Goal: Task Accomplishment & Management: Complete application form

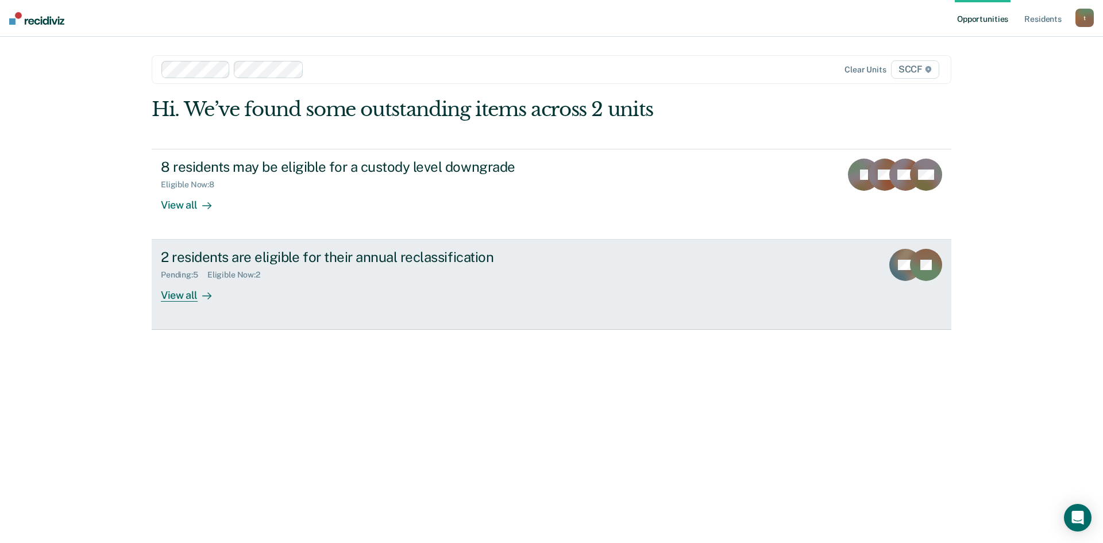
click at [373, 257] on div "2 residents are eligible for their annual reclassification" at bounding box center [362, 257] width 403 height 17
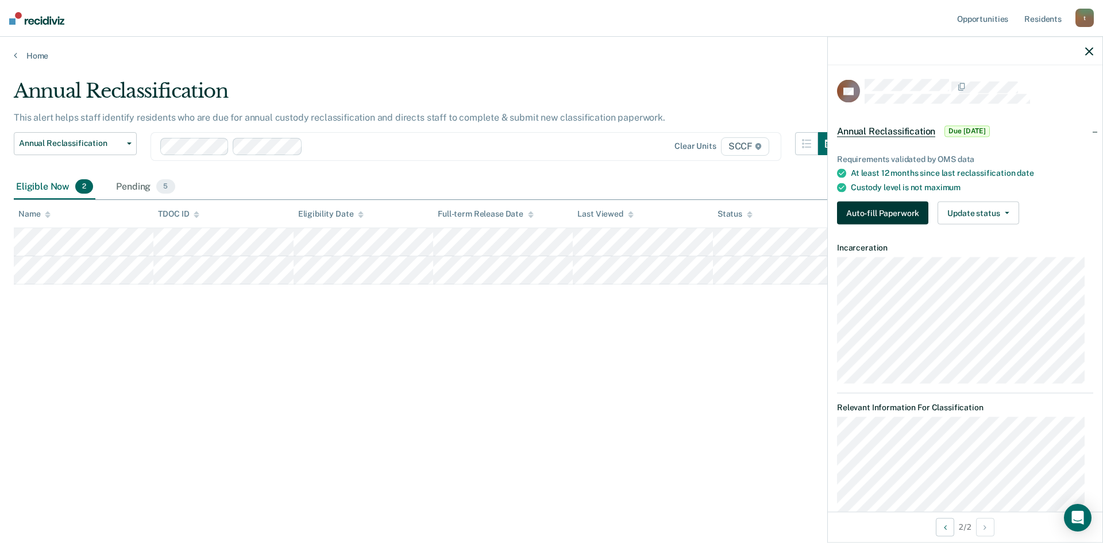
click at [886, 211] on button "Auto-fill Paperwork" at bounding box center [882, 213] width 91 height 23
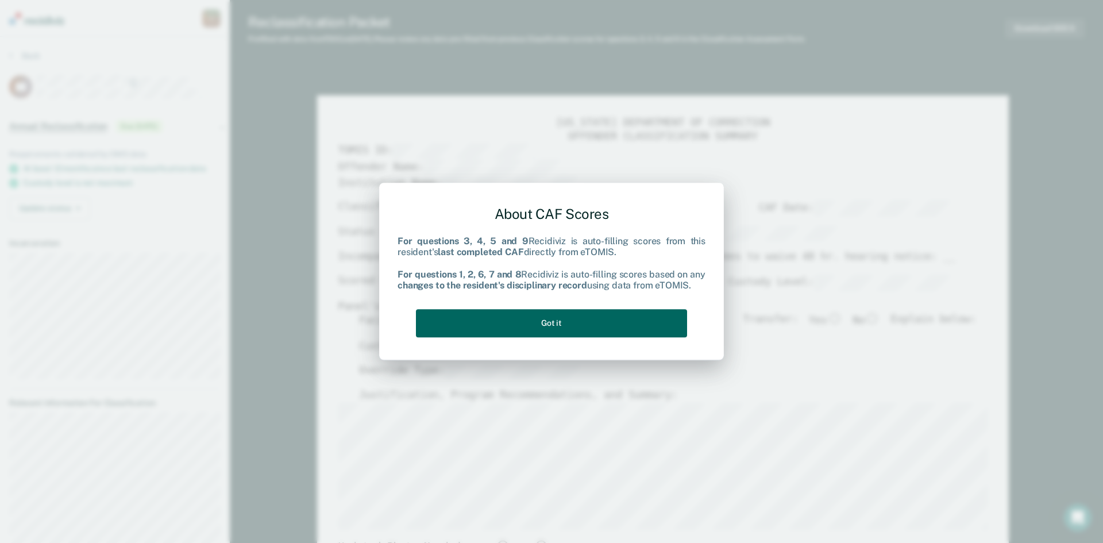
click at [561, 321] on button "Got it" at bounding box center [551, 323] width 271 height 28
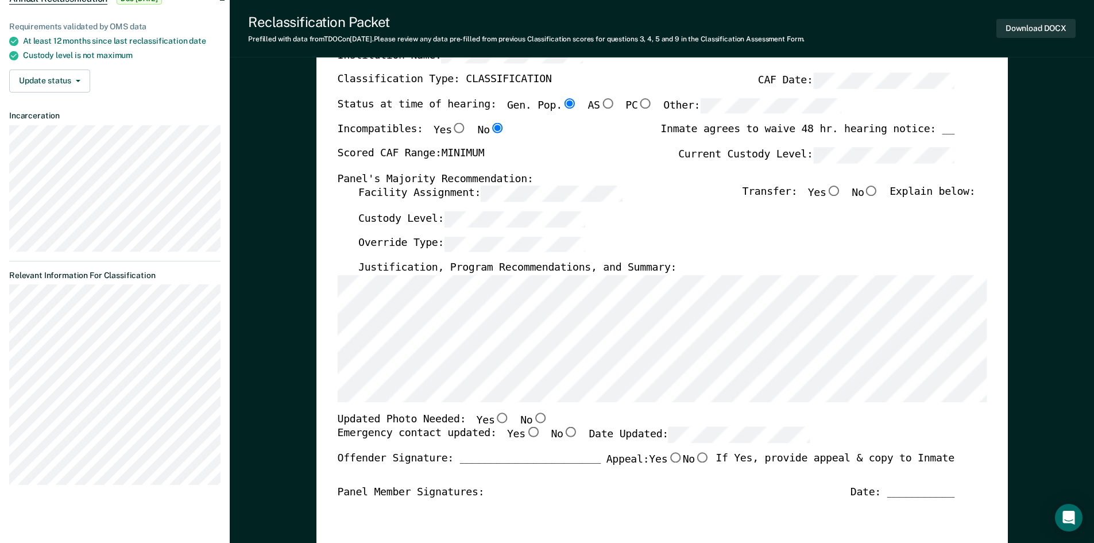
scroll to position [287, 0]
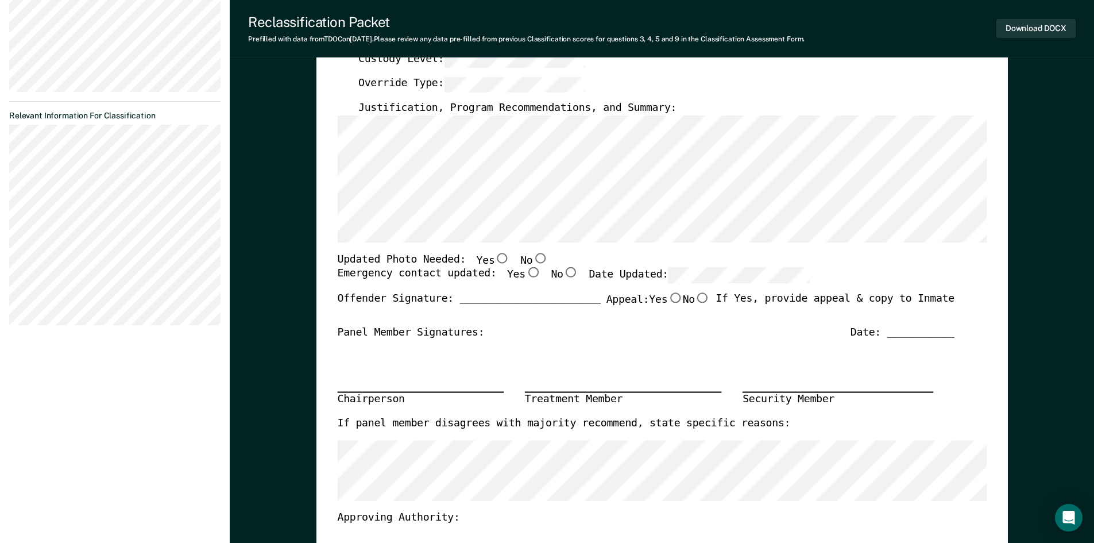
click at [533, 263] on input "No" at bounding box center [540, 258] width 15 height 10
type textarea "x"
radio input "true"
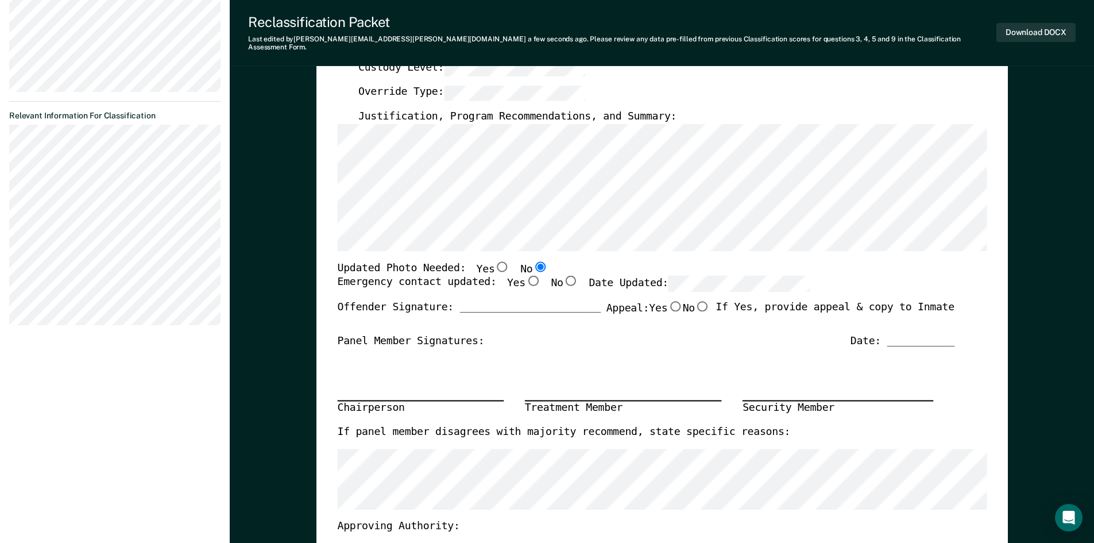
click at [525, 276] on input "Yes" at bounding box center [532, 281] width 15 height 10
type textarea "x"
radio input "true"
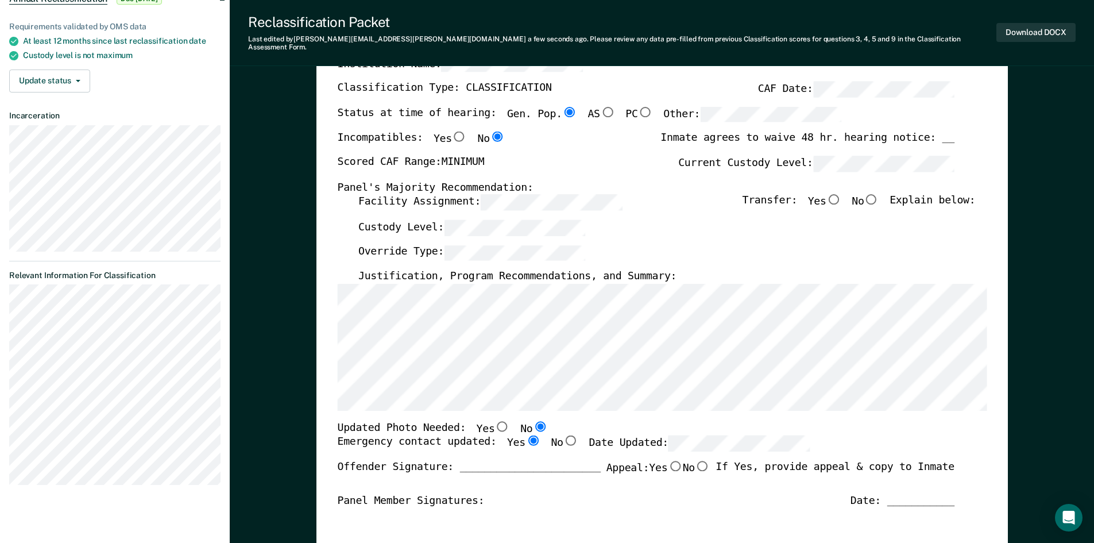
scroll to position [115, 0]
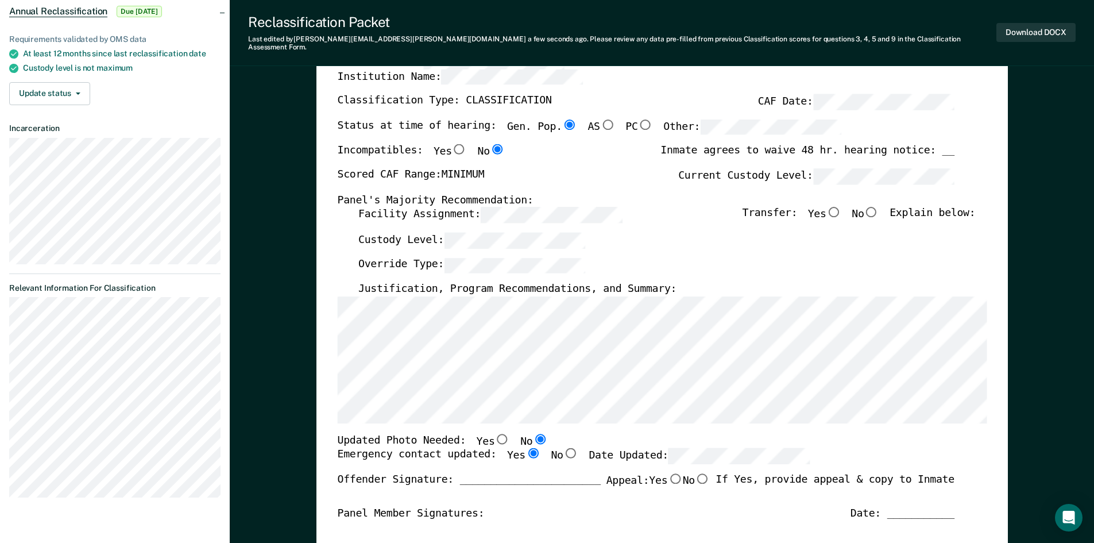
click at [841, 207] on input "Yes" at bounding box center [833, 212] width 15 height 10
type textarea "x"
radio input "true"
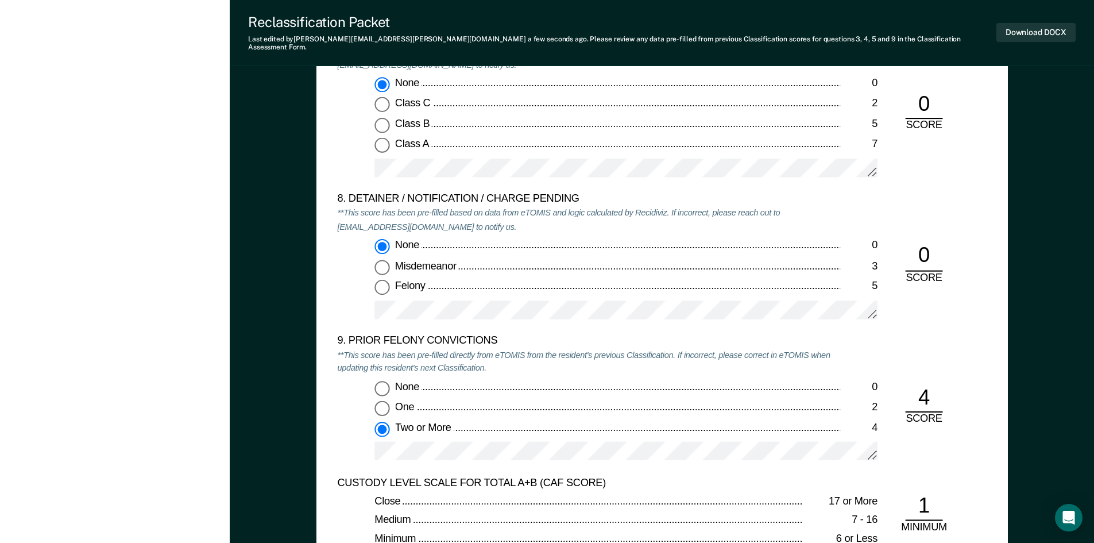
scroll to position [2355, 0]
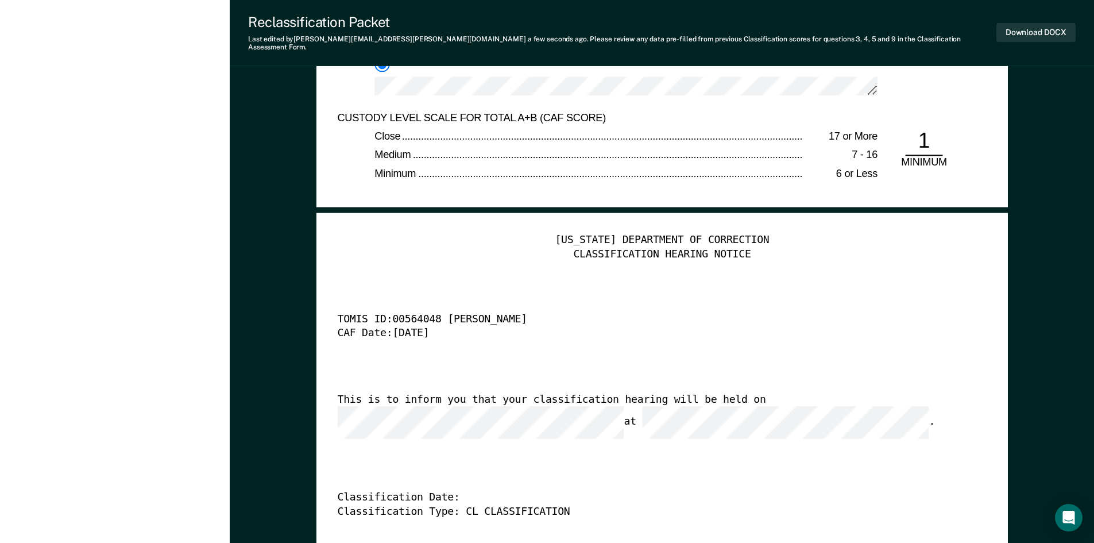
click at [767, 248] on div "CLASSIFICATION HEARING NOTICE" at bounding box center [662, 255] width 650 height 14
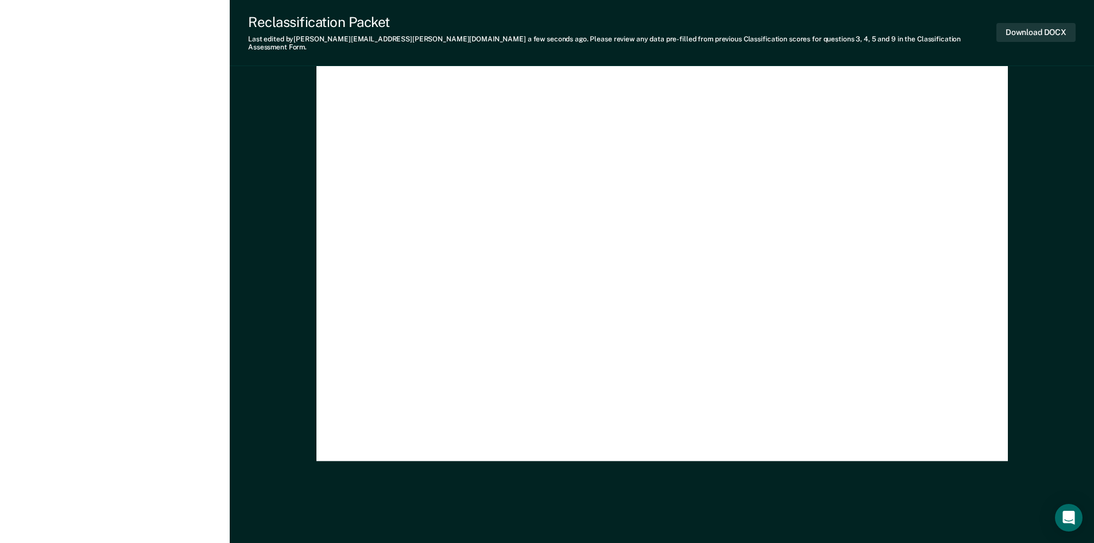
scroll to position [2893, 0]
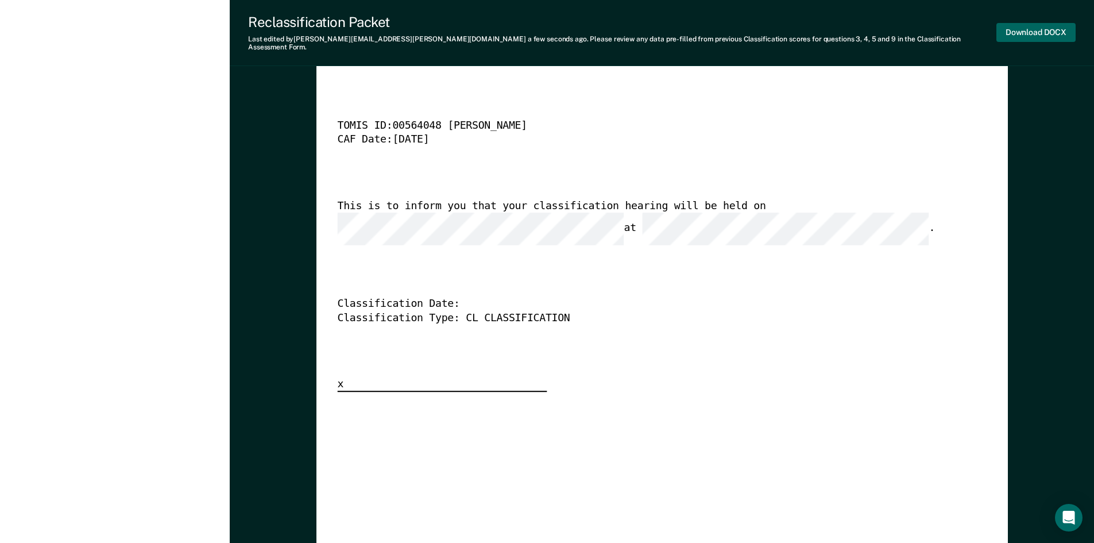
click at [1025, 29] on button "Download DOCX" at bounding box center [1036, 32] width 79 height 19
type textarea "x"
